Goal: Information Seeking & Learning: Find specific fact

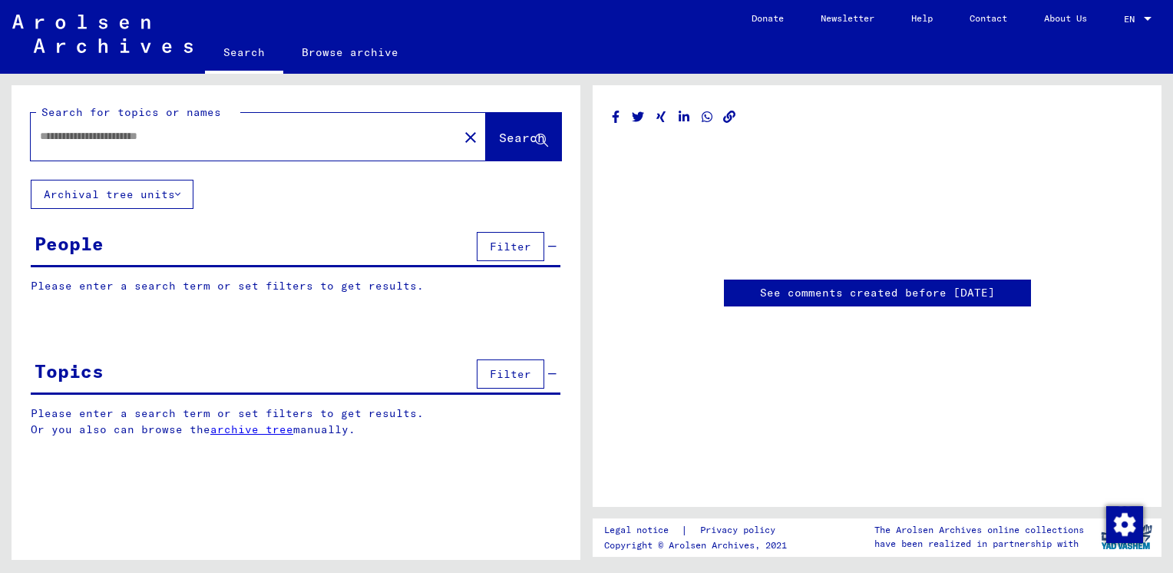
type input "********"
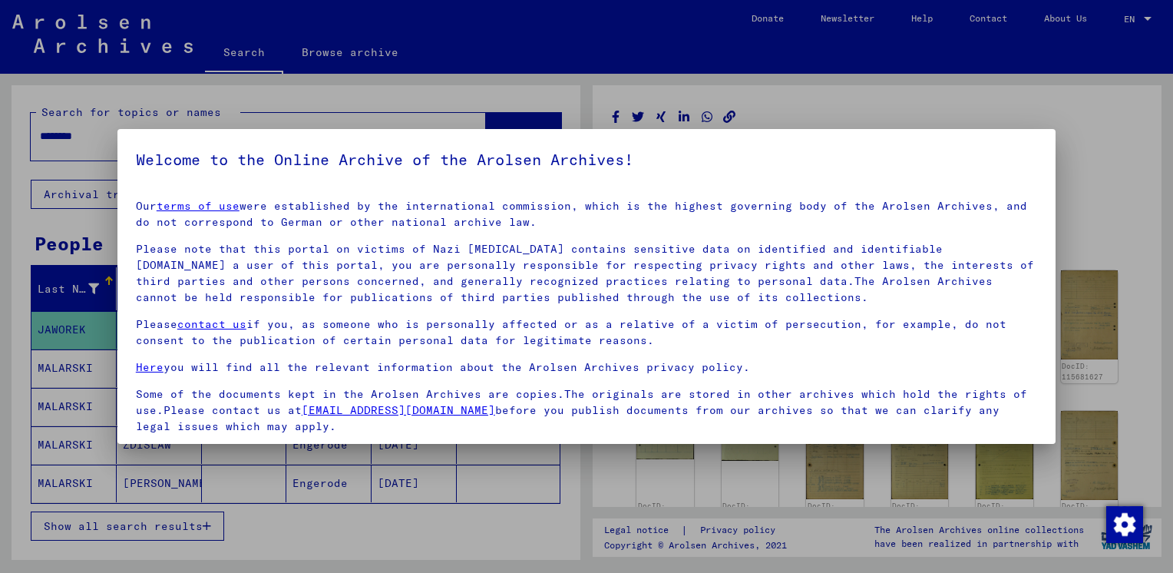
click at [1023, 145] on mat-dialog-container "Welcome to the Online Archive of the Arolsen Archives! Our terms of use were es…" at bounding box center [586, 286] width 938 height 315
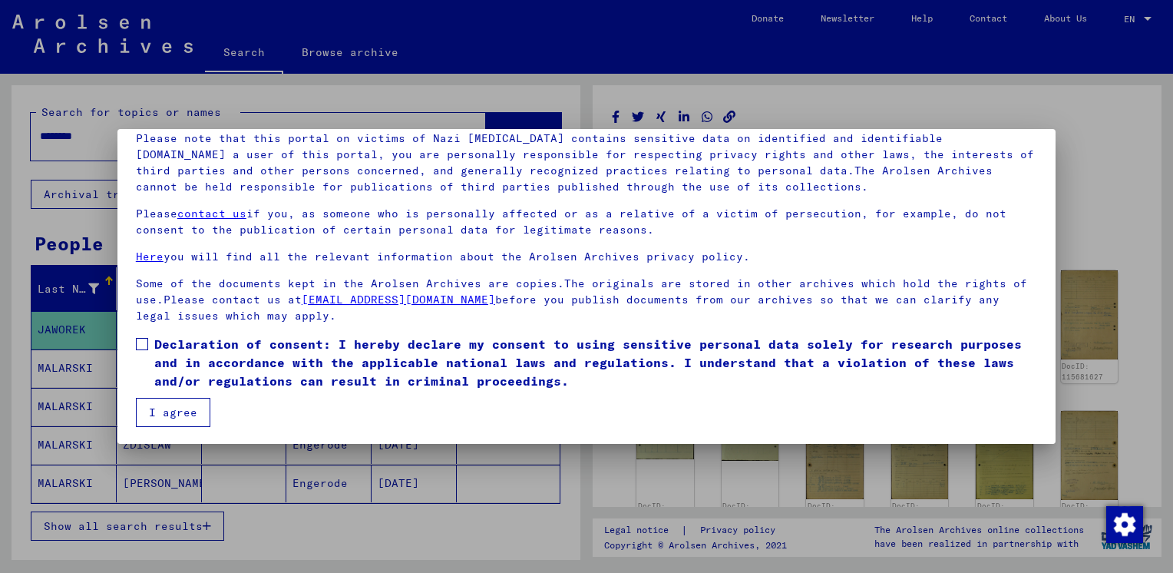
click at [134, 344] on mat-dialog-content "Our terms of use were established by the international commission, which is the…" at bounding box center [586, 252] width 938 height 350
click at [144, 346] on span at bounding box center [142, 344] width 12 height 12
click at [171, 424] on button "I agree" at bounding box center [173, 412] width 74 height 29
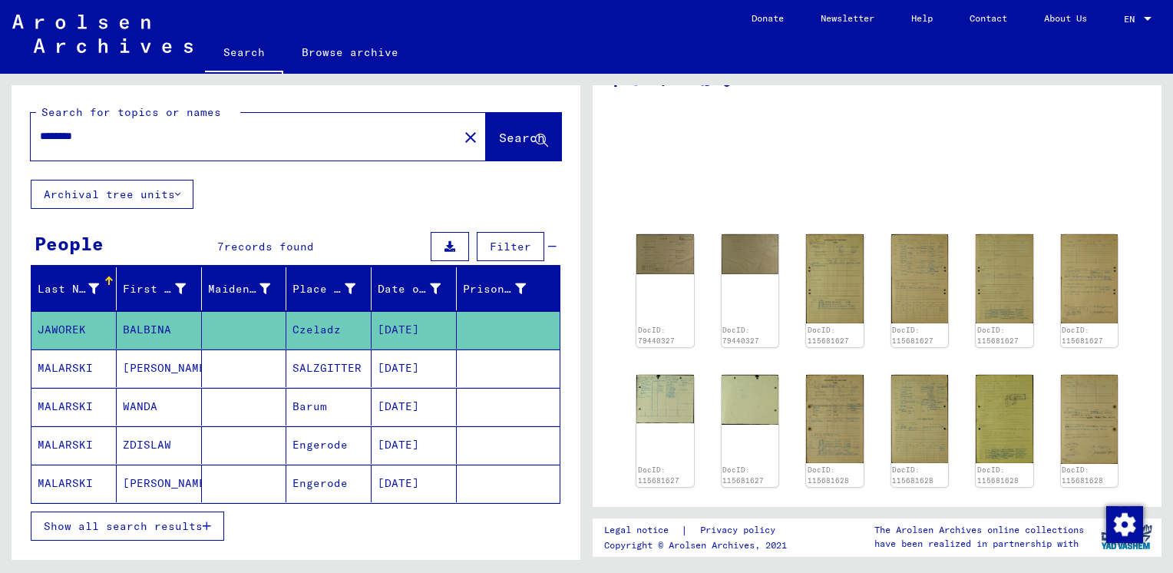
scroll to position [0, 0]
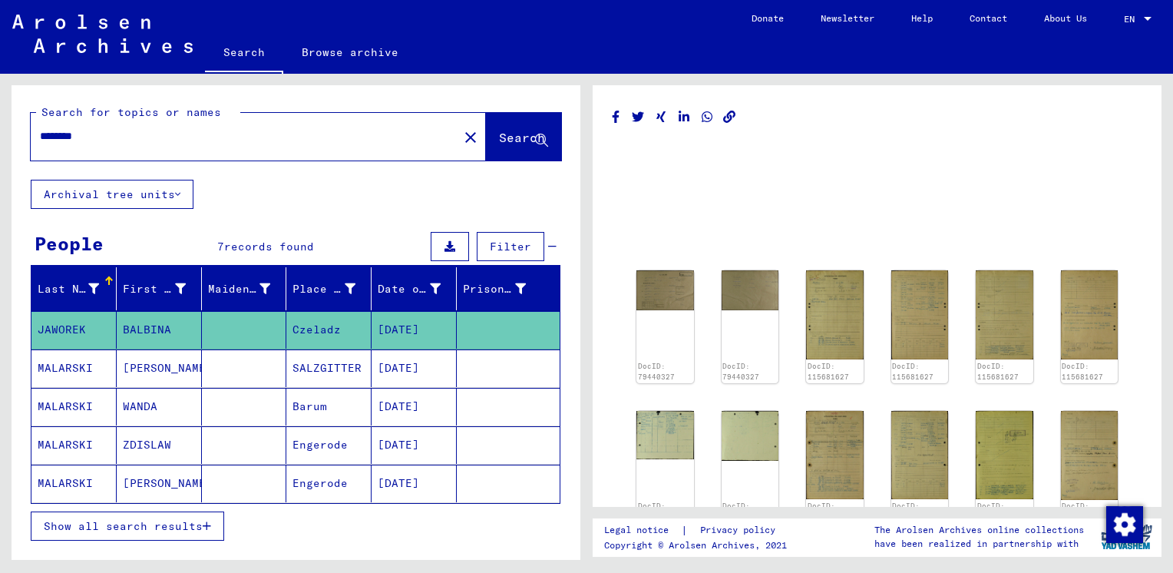
click at [260, 51] on link "Search" at bounding box center [244, 54] width 78 height 40
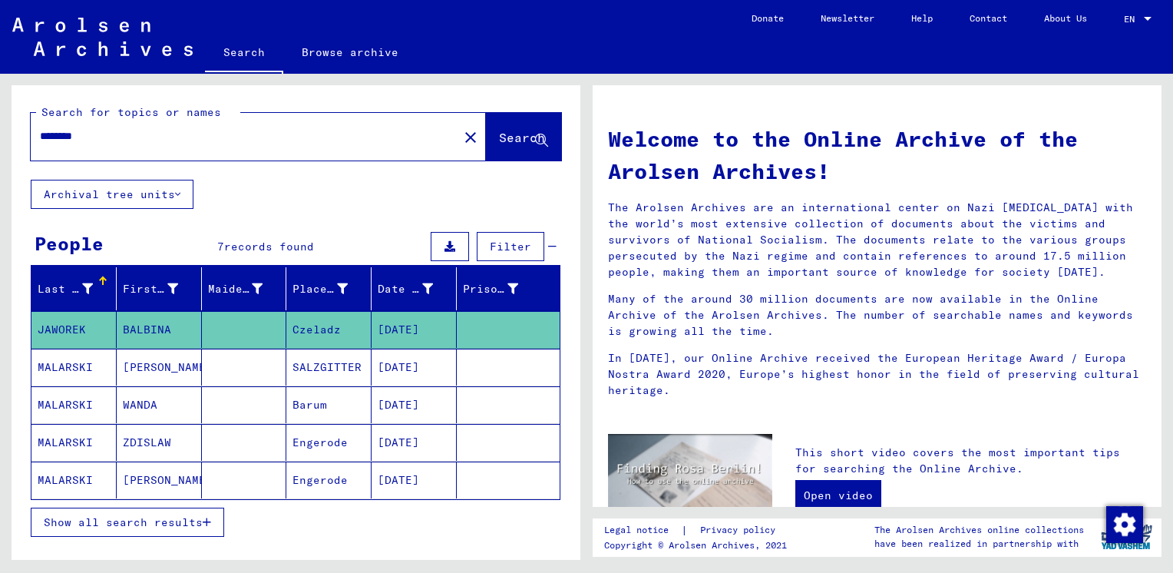
click at [119, 60] on mat-toolbar "Search Browse archive Detailed questions/information about the documents? Send …" at bounding box center [586, 37] width 1173 height 74
click at [121, 31] on img at bounding box center [102, 37] width 180 height 38
